Goal: Information Seeking & Learning: Learn about a topic

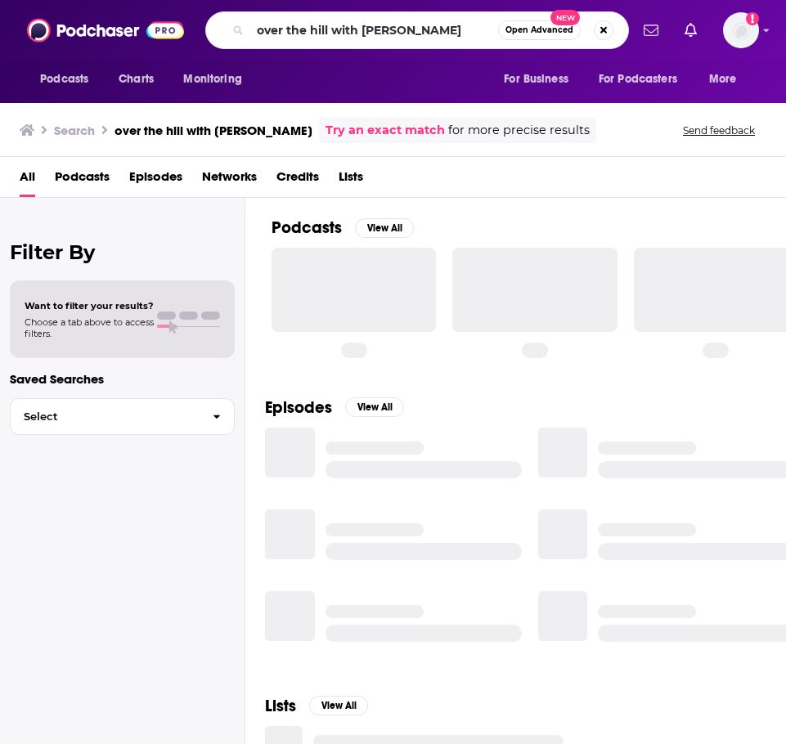
click at [364, 31] on input "over the hill with [PERSON_NAME]" at bounding box center [374, 30] width 248 height 26
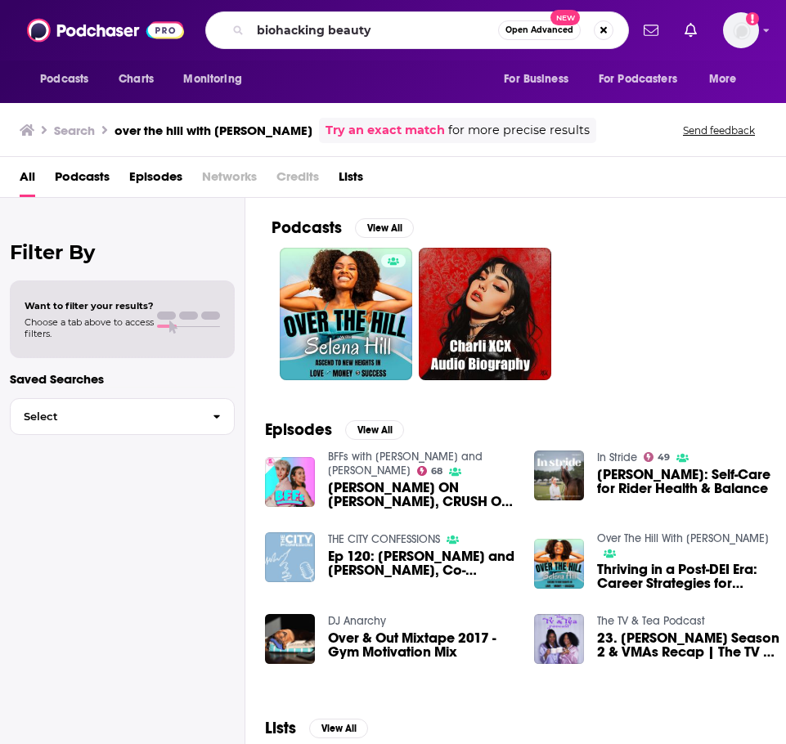
type input "biohacking beauty"
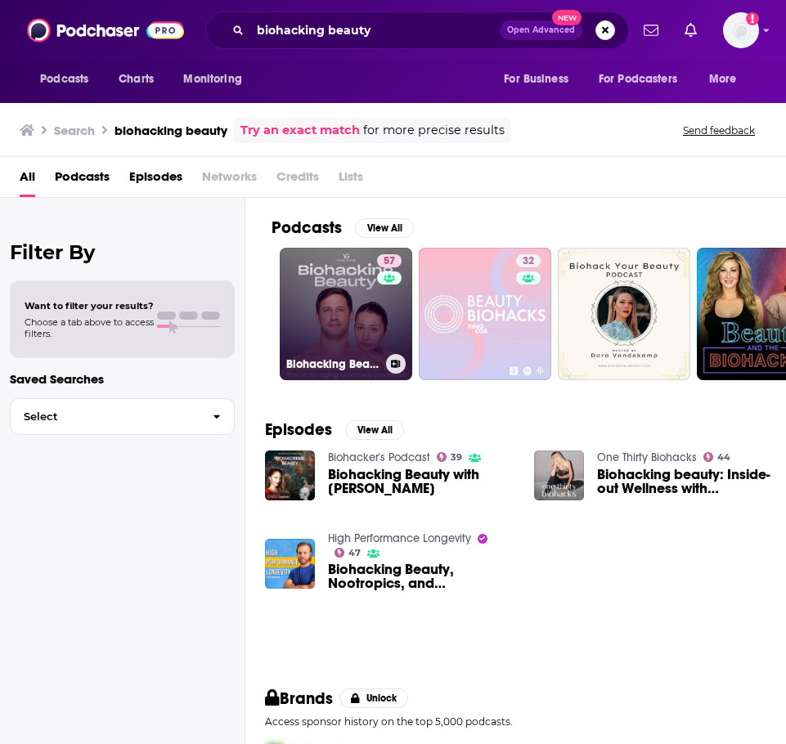
click at [384, 322] on div "57" at bounding box center [391, 304] width 29 height 100
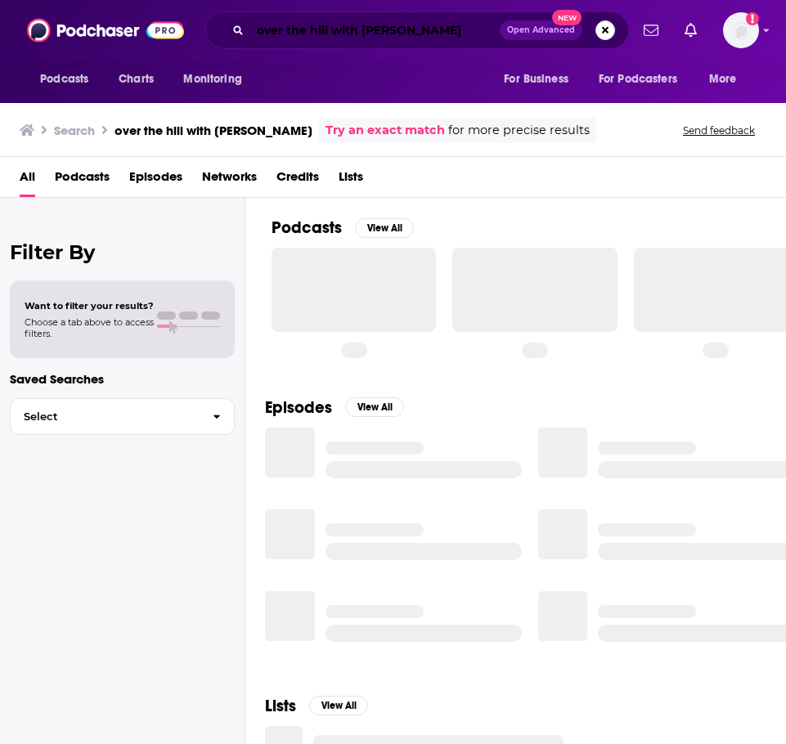
click at [308, 38] on input "over the hill with [PERSON_NAME]" at bounding box center [375, 30] width 250 height 26
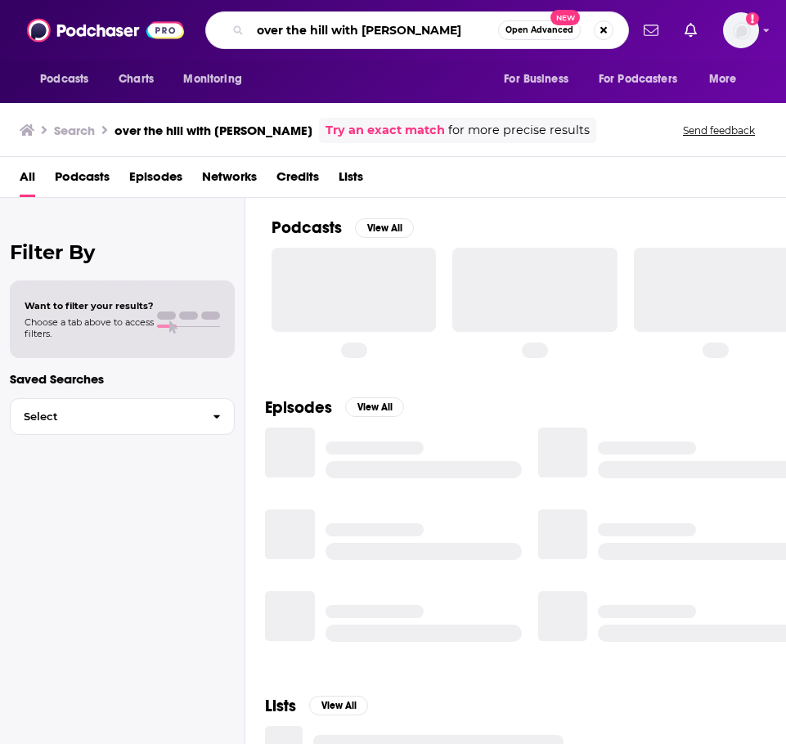
click at [308, 38] on input "over the hill with [PERSON_NAME]" at bounding box center [374, 30] width 248 height 26
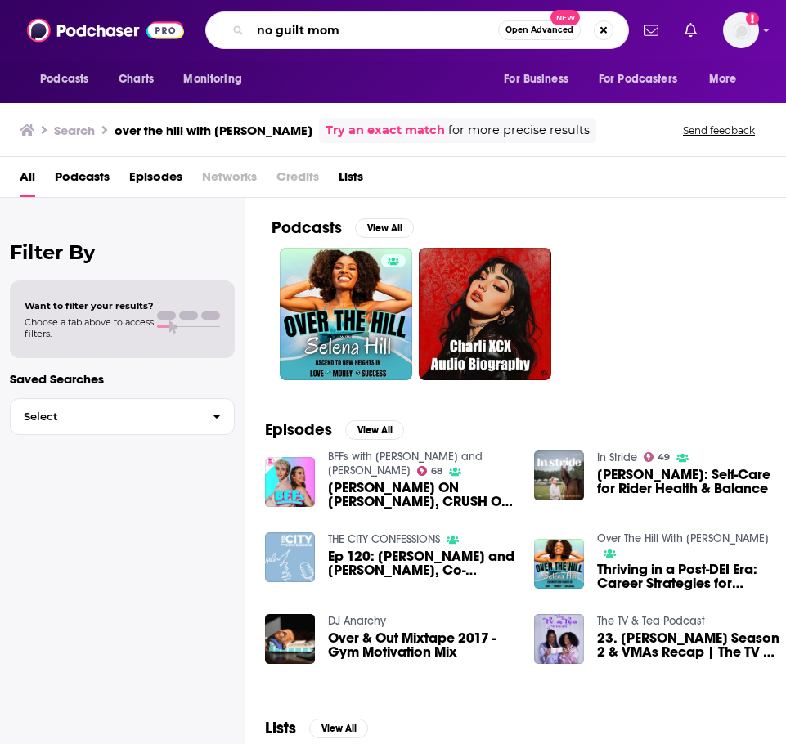
type input "no guilt mom"
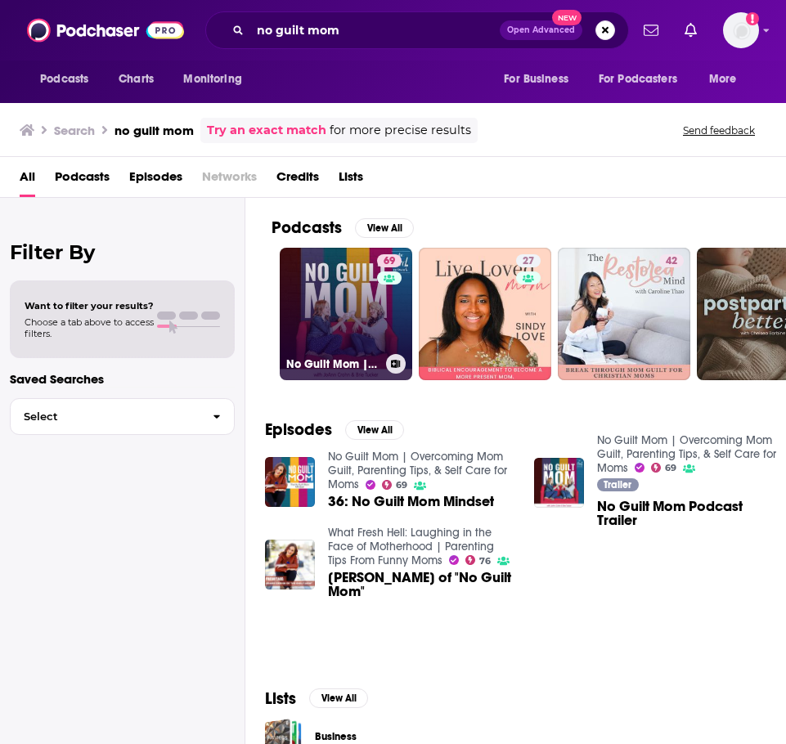
click at [366, 318] on link "69 No Guilt Mom | Overcoming Mom Guilt, Parenting Tips, & Self Care for Moms" at bounding box center [346, 314] width 133 height 133
